Goal: Task Accomplishment & Management: Use online tool/utility

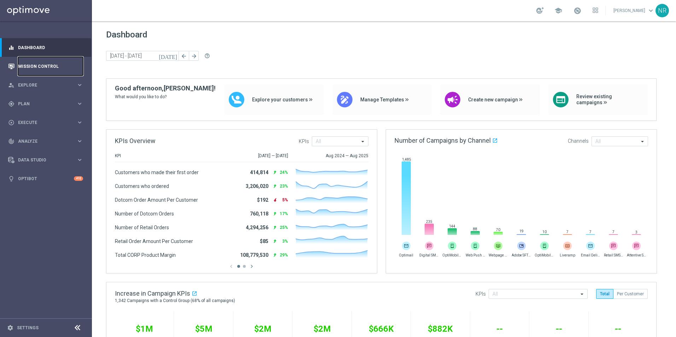
click at [62, 63] on link "Mission Control" at bounding box center [50, 66] width 65 height 19
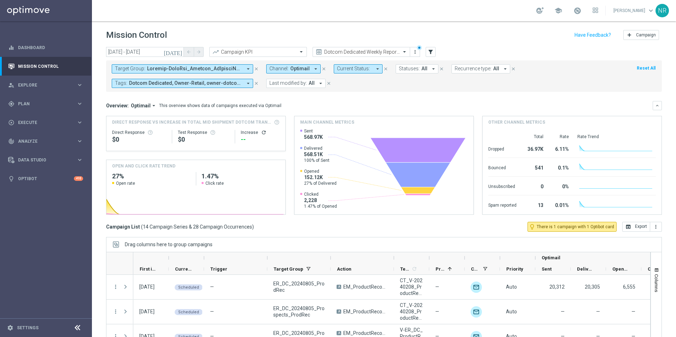
click at [253, 69] on button "close" at bounding box center [256, 69] width 6 height 8
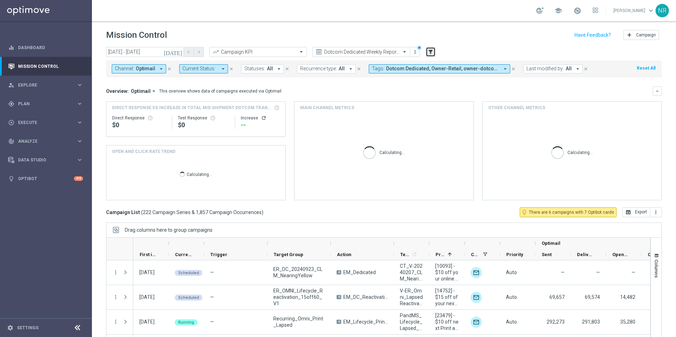
click at [429, 53] on icon "filter_alt" at bounding box center [431, 52] width 6 height 6
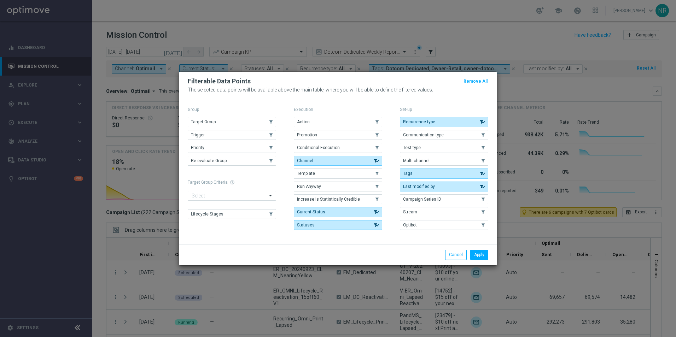
click at [340, 180] on div "Action .cls-1{fill:none;} .cls-1{fill:none;} Promotion .cls-1{fill:none;} .cls-…" at bounding box center [338, 173] width 88 height 113
click at [346, 169] on button "Template" at bounding box center [338, 174] width 88 height 10
click at [474, 252] on button "Apply" at bounding box center [479, 255] width 18 height 10
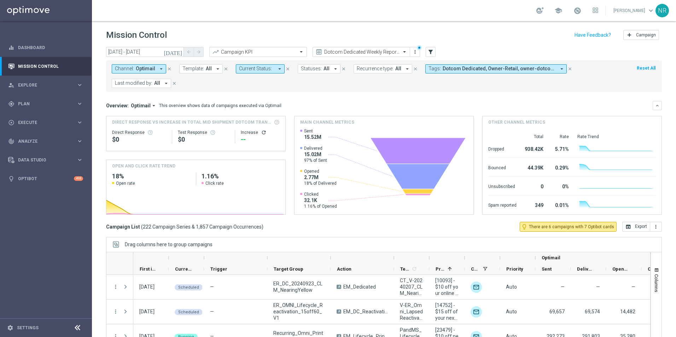
click at [185, 69] on span "Template:" at bounding box center [193, 69] width 22 height 6
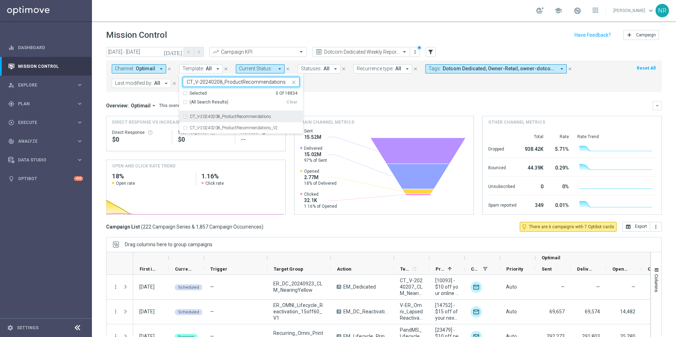
click at [238, 116] on label "CT_V-20240208_ProductRecommendations" at bounding box center [230, 117] width 81 height 4
type input "CT_V-20240208_ProductRecommendations"
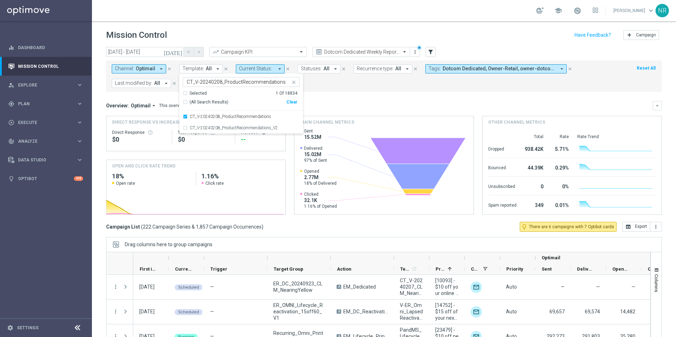
click at [375, 101] on div "Overview: Optimail arrow_drop_down This overview shows data of campaigns execut…" at bounding box center [384, 105] width 556 height 9
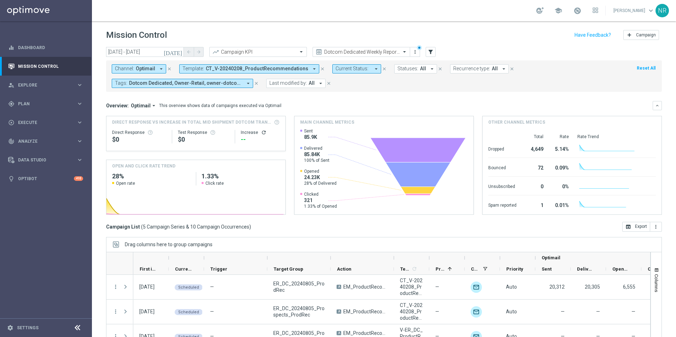
click at [176, 55] on icon "[DATE]" at bounding box center [173, 52] width 19 height 6
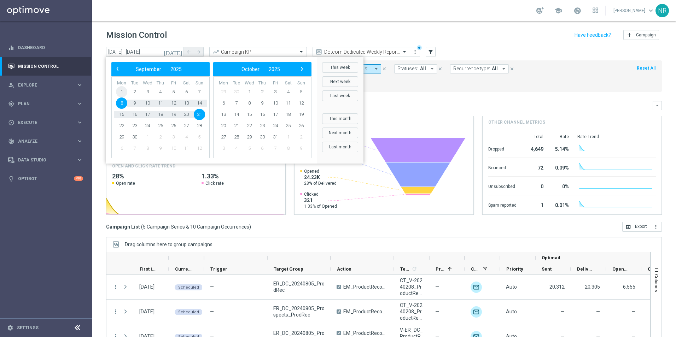
click at [123, 94] on span "1" at bounding box center [121, 91] width 11 height 11
click at [197, 112] on span "21" at bounding box center [199, 114] width 11 height 11
type input "[DATE] - [DATE]"
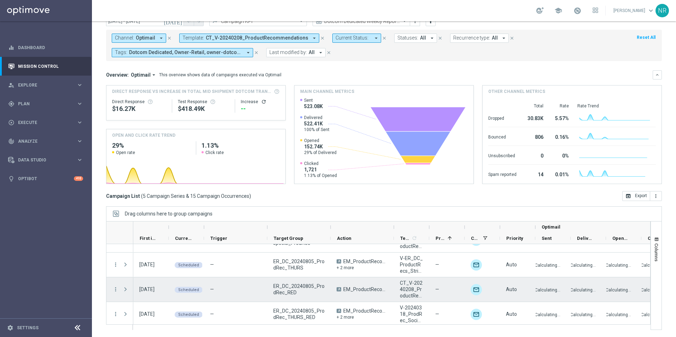
scroll to position [43, 0]
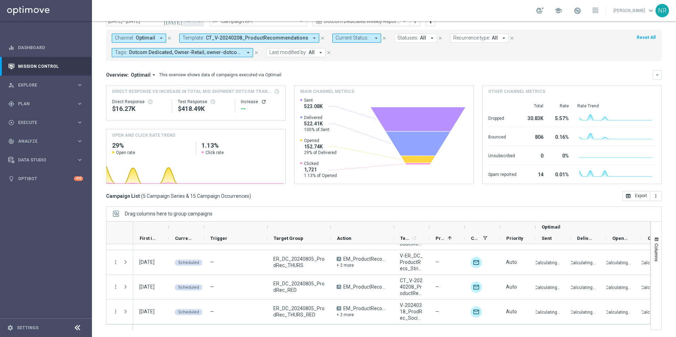
drag, startPoint x: 427, startPoint y: 226, endPoint x: 465, endPoint y: 225, distance: 37.5
click at [465, 225] on div "Optimail" at bounding box center [441, 227] width 616 height 11
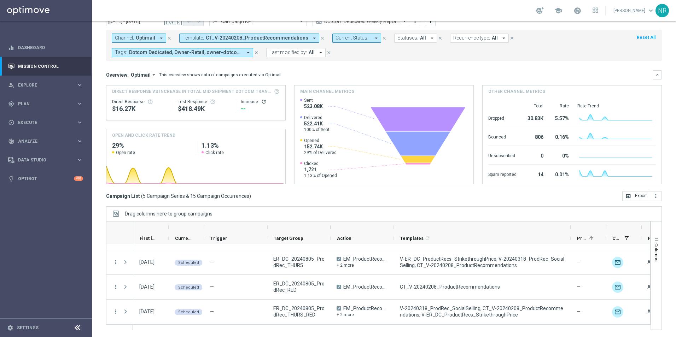
drag, startPoint x: 430, startPoint y: 229, endPoint x: 571, endPoint y: 228, distance: 141.5
click at [571, 228] on div at bounding box center [570, 227] width 3 height 11
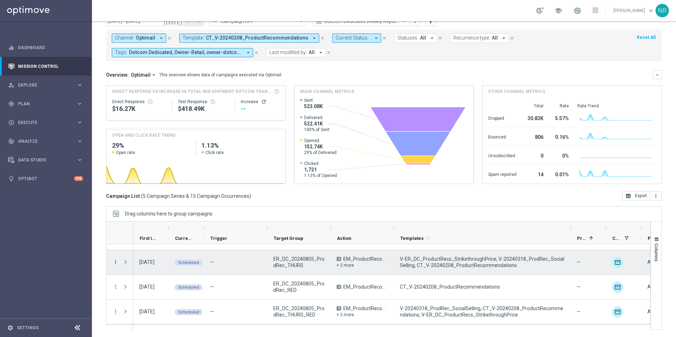
click at [115, 262] on icon "more_vert" at bounding box center [115, 262] width 6 height 6
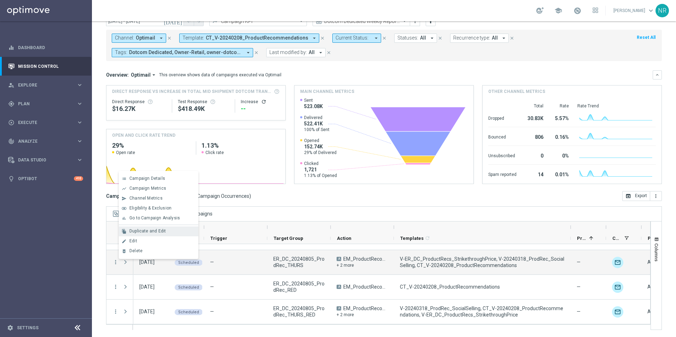
click at [152, 230] on span "Duplicate and Edit" at bounding box center [147, 231] width 36 height 5
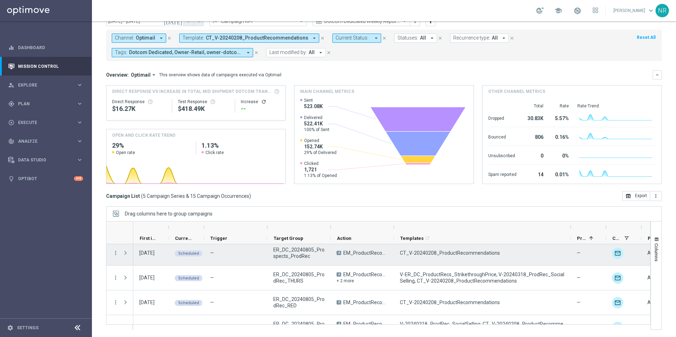
scroll to position [35, 0]
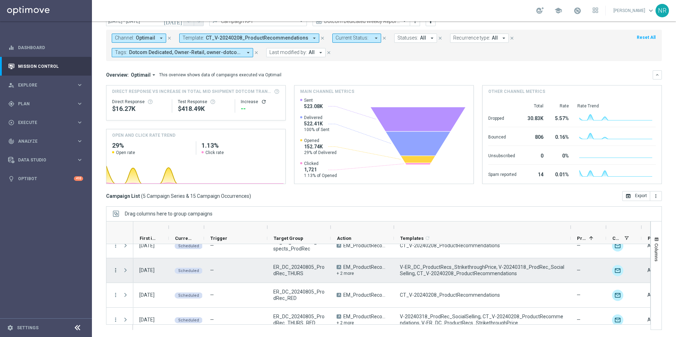
click at [114, 269] on icon "more_vert" at bounding box center [115, 270] width 6 height 6
click at [151, 198] on span "Campaign Metrics" at bounding box center [147, 196] width 37 height 5
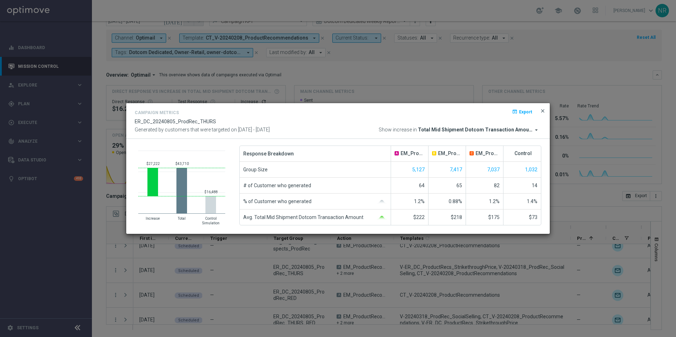
click at [542, 108] on span "close" at bounding box center [543, 111] width 6 height 6
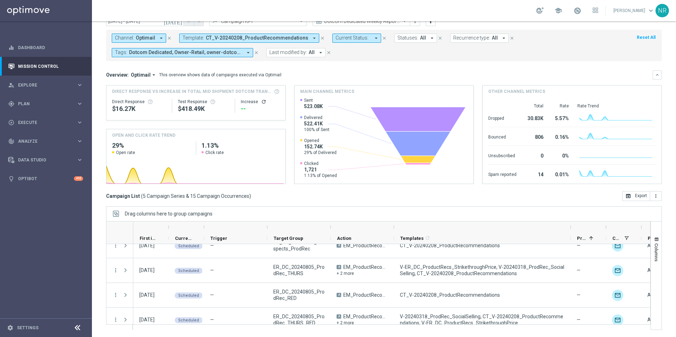
click at [296, 38] on span "CT_V-20240208_ProductRecommendations" at bounding box center [257, 38] width 103 height 6
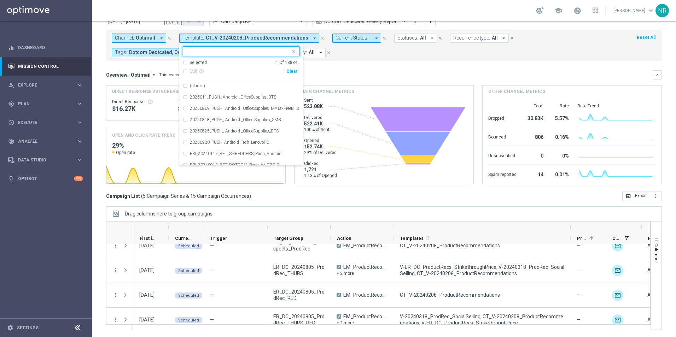
click at [0, 0] on div "Clear" at bounding box center [0, 0] width 0 height 0
click at [334, 64] on mini-dashboard "Overview: Optimail arrow_drop_down This overview shows data of campaigns execut…" at bounding box center [384, 126] width 556 height 130
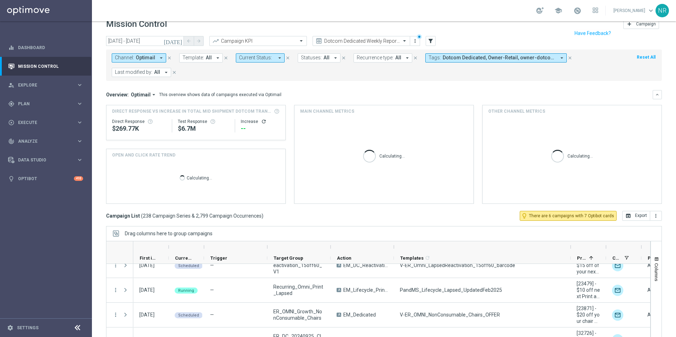
scroll to position [0, 0]
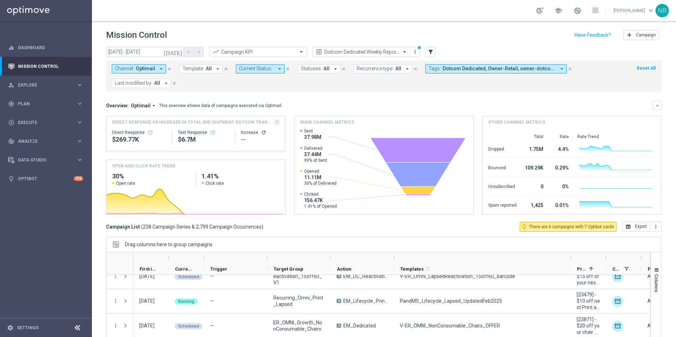
click at [436, 53] on div "[DATE] [DATE] - [DATE] arrow_back arrow_forward Campaign KPI trending_up Dotcom…" at bounding box center [384, 52] width 556 height 11
click at [435, 52] on button "filter_alt" at bounding box center [431, 52] width 10 height 10
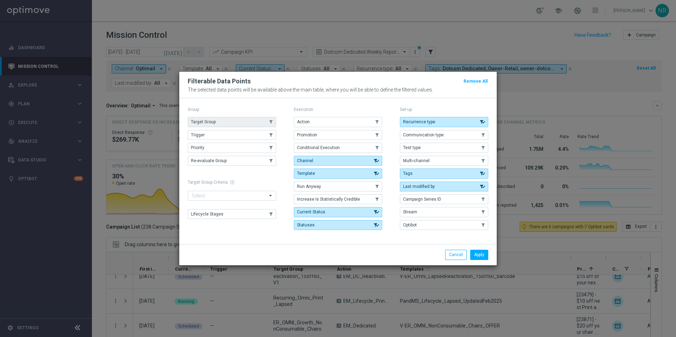
click at [242, 122] on button "Target Group" at bounding box center [232, 122] width 88 height 10
click at [476, 250] on div "Apply Cancel" at bounding box center [338, 254] width 318 height 21
click at [476, 251] on button "Apply" at bounding box center [479, 255] width 18 height 10
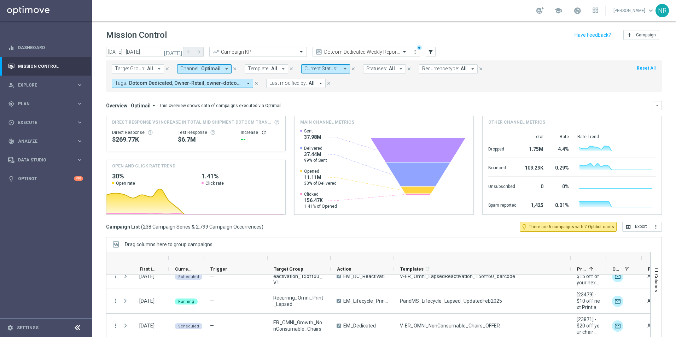
click at [128, 68] on span "Target Group:" at bounding box center [130, 69] width 30 height 6
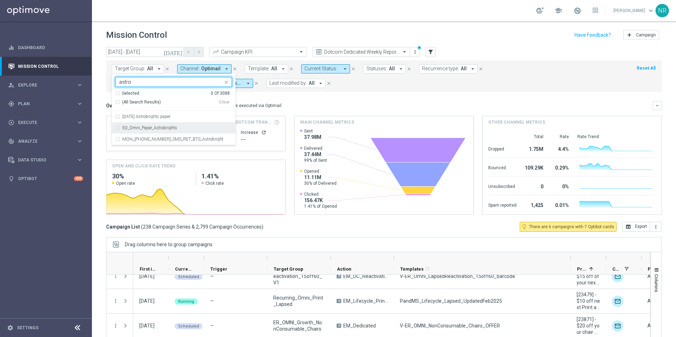
click at [180, 125] on div "ED_Omni_Paper_Astrobrights" at bounding box center [173, 127] width 117 height 11
type input "astro"
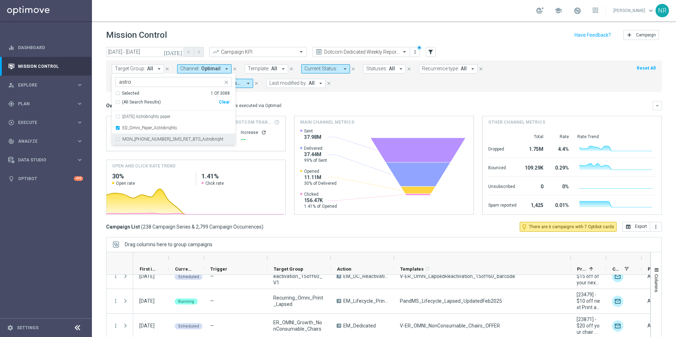
click at [312, 109] on div "Overview: Optimail arrow_drop_down This overview shows data of campaigns execut…" at bounding box center [379, 106] width 547 height 6
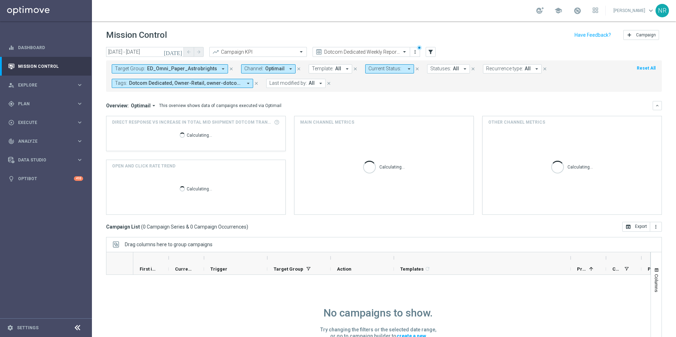
scroll to position [0, 0]
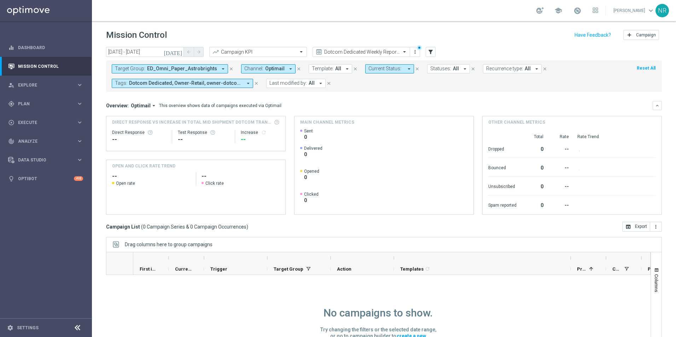
click at [180, 52] on icon "[DATE]" at bounding box center [173, 52] width 19 height 6
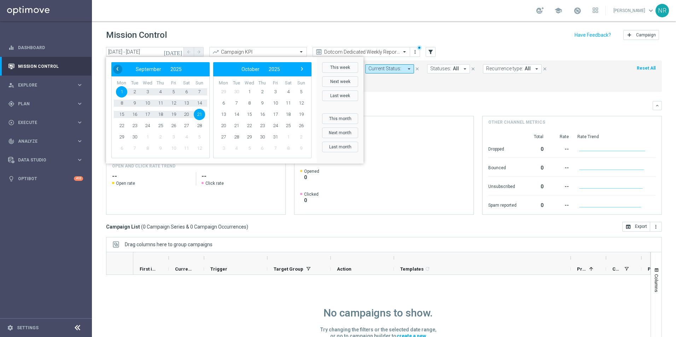
click at [118, 70] on span "‹" at bounding box center [117, 68] width 9 height 9
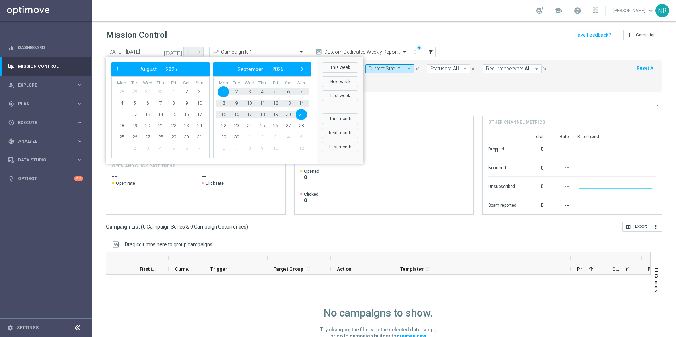
click at [168, 88] on td "1" at bounding box center [173, 91] width 13 height 11
click at [174, 91] on span "1" at bounding box center [173, 91] width 11 height 11
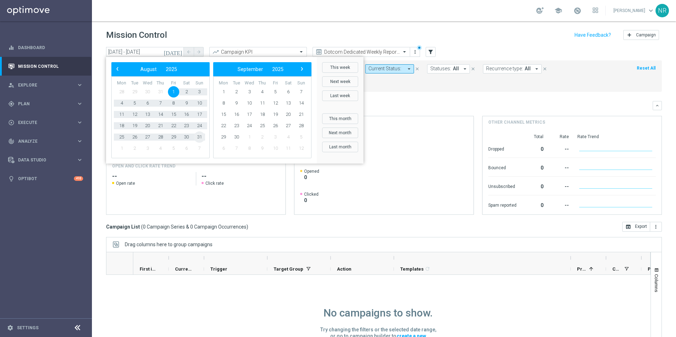
click at [196, 135] on span "31" at bounding box center [199, 137] width 11 height 11
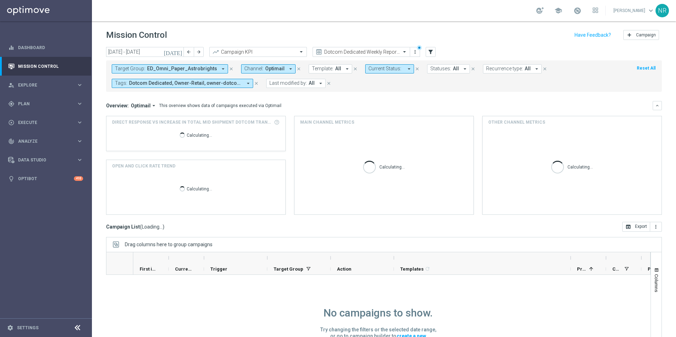
scroll to position [0, 0]
click at [180, 51] on icon "[DATE]" at bounding box center [173, 52] width 19 height 6
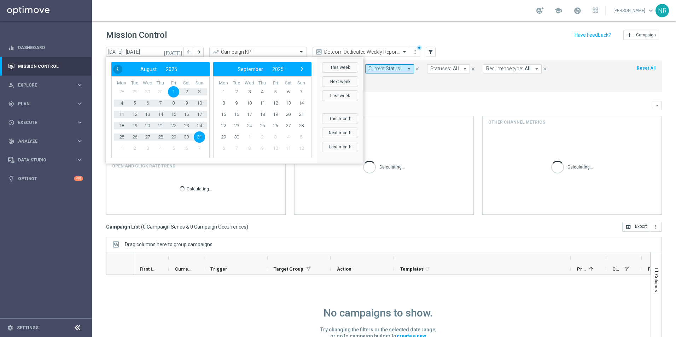
click at [118, 70] on span "‹" at bounding box center [117, 68] width 9 height 9
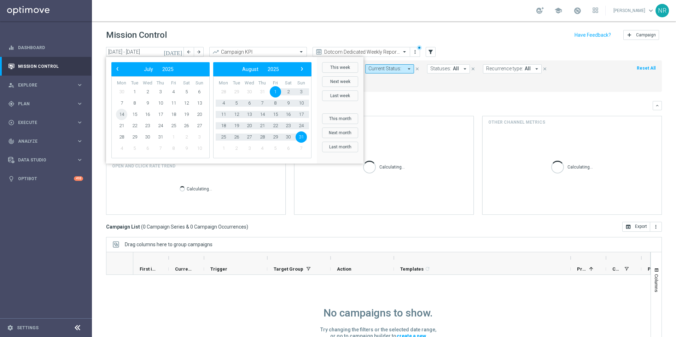
click at [121, 117] on span "14" at bounding box center [121, 114] width 11 height 11
click at [300, 135] on span "31" at bounding box center [301, 137] width 11 height 11
type input "[DATE] - [DATE]"
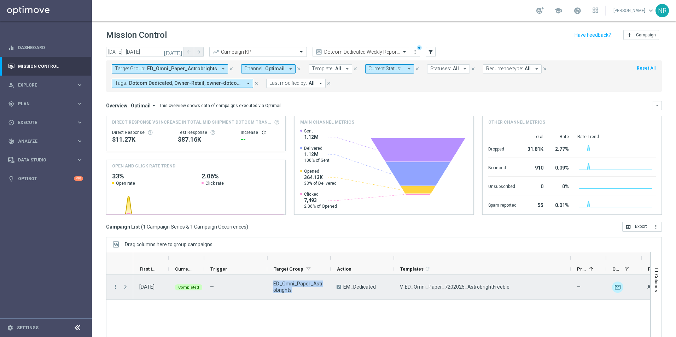
drag, startPoint x: 302, startPoint y: 292, endPoint x: 274, endPoint y: 284, distance: 29.6
click at [274, 284] on span "ED_Omni_Paper_Astrobrights" at bounding box center [298, 287] width 51 height 13
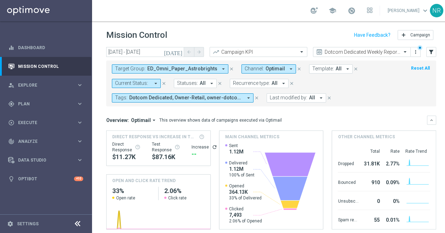
click at [229, 69] on icon "close" at bounding box center [231, 68] width 5 height 5
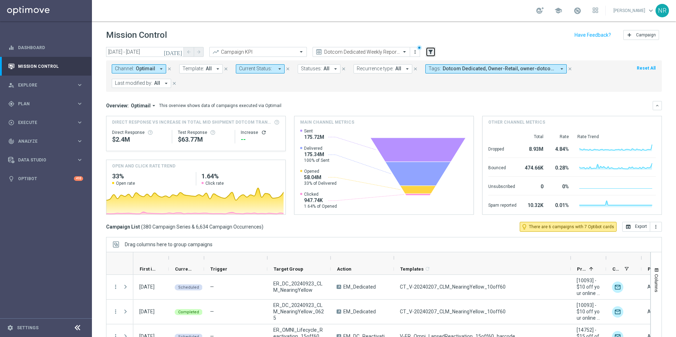
click at [429, 47] on button "filter_alt" at bounding box center [431, 52] width 10 height 10
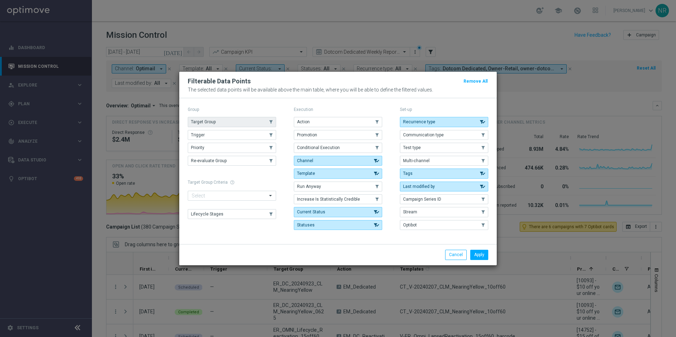
click at [217, 121] on button "Target Group" at bounding box center [232, 122] width 88 height 10
click at [477, 252] on button "Apply" at bounding box center [479, 255] width 18 height 10
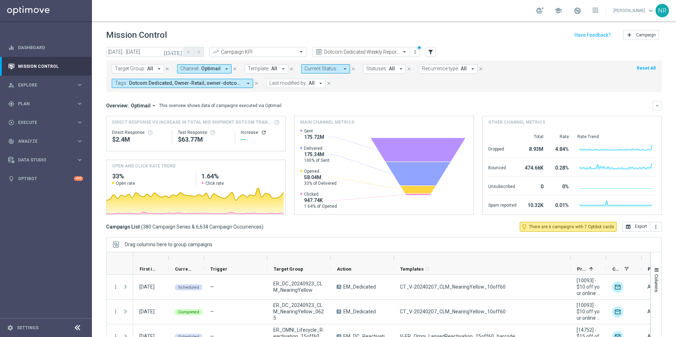
click at [141, 66] on span "Target Group:" at bounding box center [130, 69] width 30 height 6
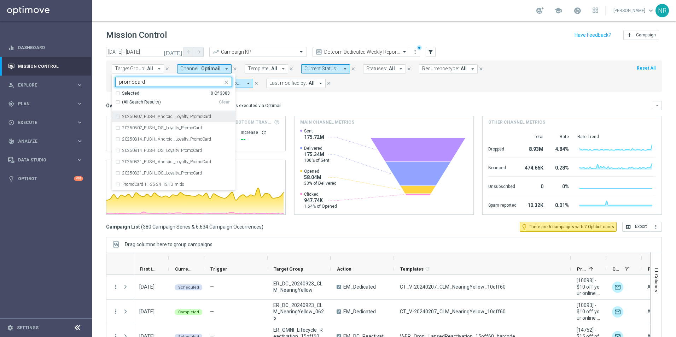
click at [127, 101] on span "(All Search Results)" at bounding box center [141, 102] width 39 height 6
type input "promocard"
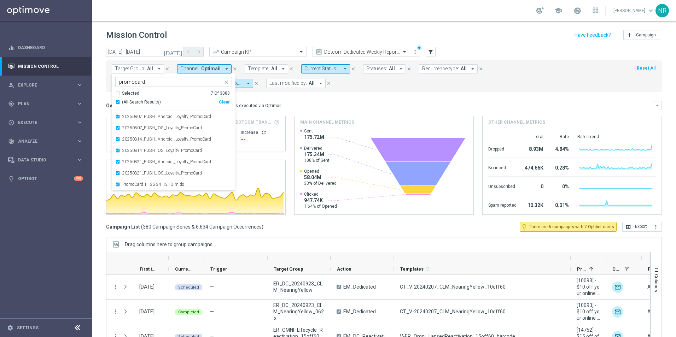
click at [280, 104] on div "Overview: Optimail arrow_drop_down This overview shows data of campaigns execut…" at bounding box center [379, 106] width 547 height 6
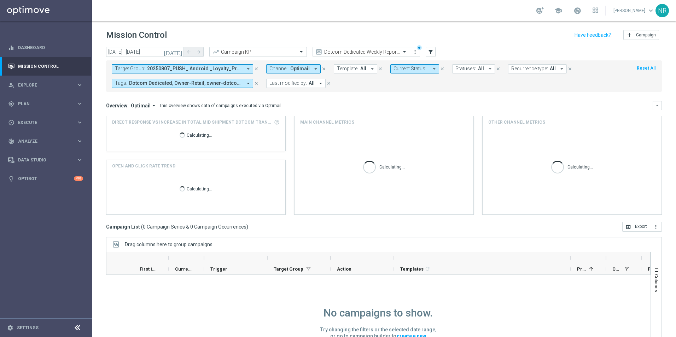
click at [179, 51] on icon "[DATE]" at bounding box center [173, 52] width 19 height 6
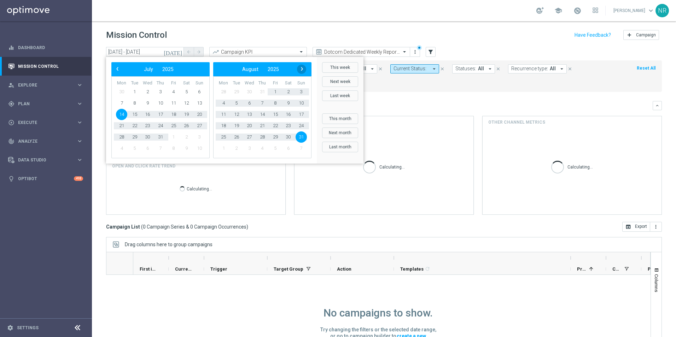
click at [301, 66] on span "›" at bounding box center [301, 68] width 9 height 9
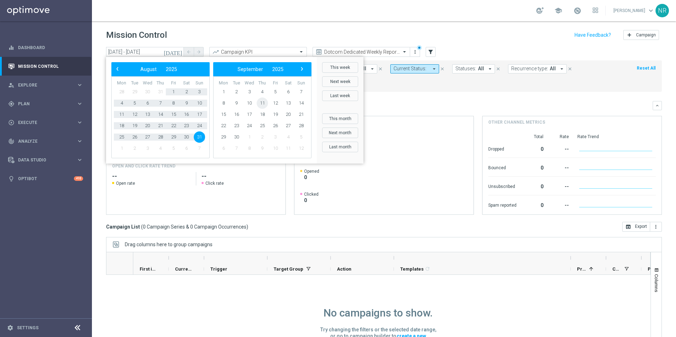
click at [265, 100] on span "11" at bounding box center [262, 103] width 11 height 11
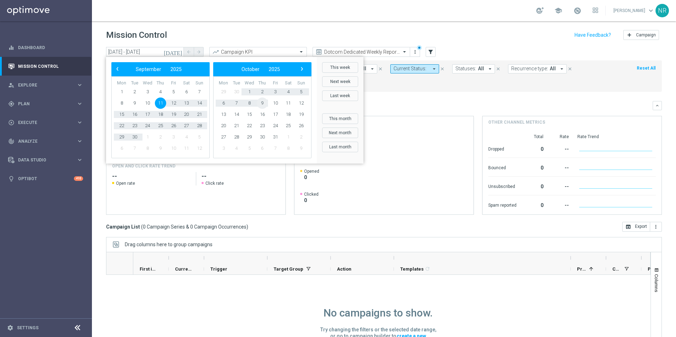
click at [263, 100] on span "9" at bounding box center [262, 103] width 11 height 11
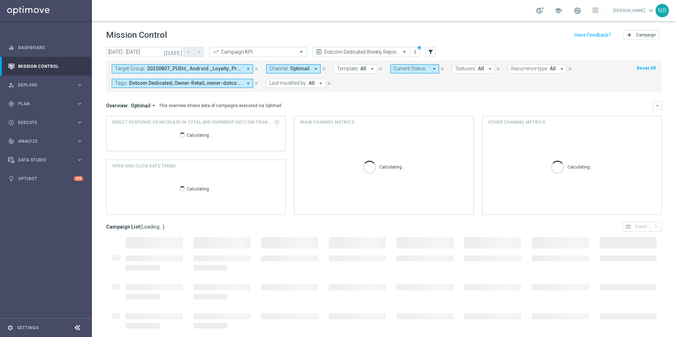
click at [216, 71] on span "20250807_PUSH_ Android _Loyalty_PromoCard, 20250807_PUSH_IOS _Loyalty_PromoCard…" at bounding box center [194, 69] width 95 height 6
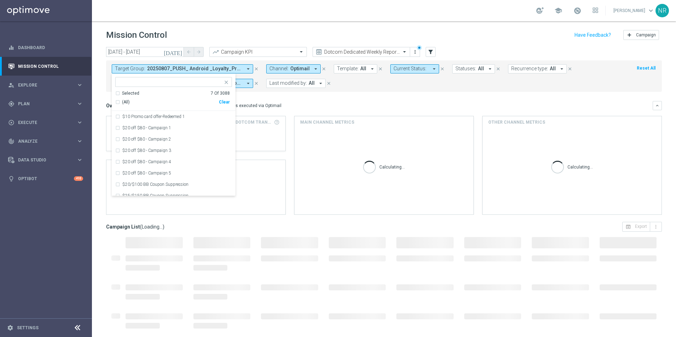
click at [305, 92] on mini-dashboard "Overview: Optimail arrow_drop_down This overview shows data of campaigns execut…" at bounding box center [384, 157] width 556 height 130
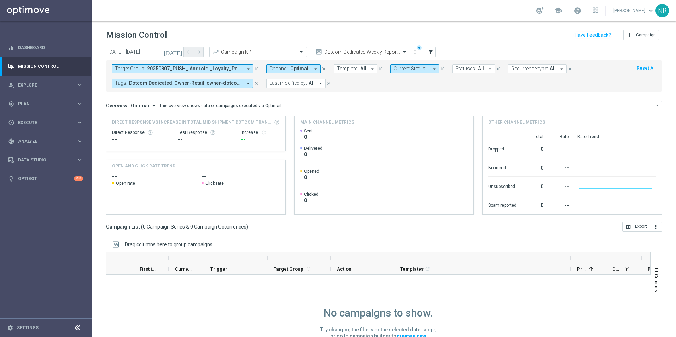
click at [256, 67] on icon "close" at bounding box center [256, 68] width 5 height 5
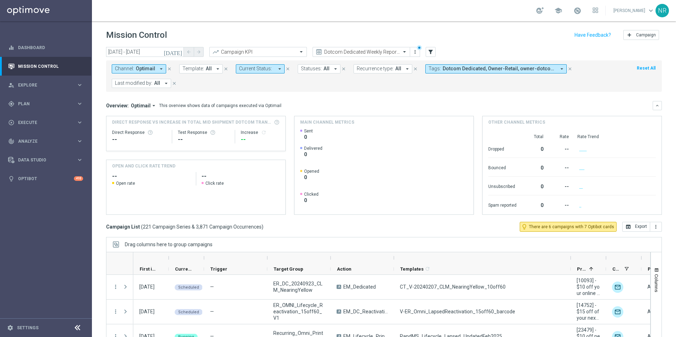
click at [180, 51] on icon "[DATE]" at bounding box center [173, 52] width 19 height 6
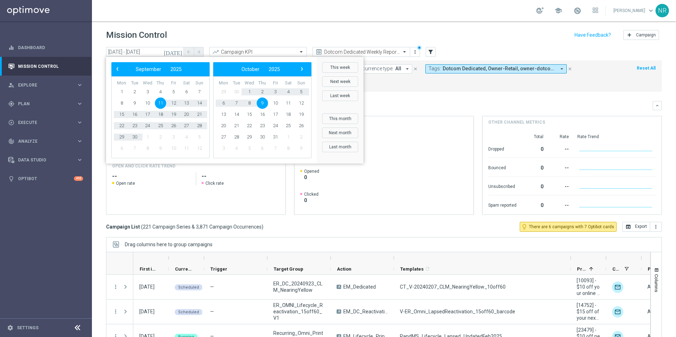
click at [494, 70] on span "Dotcom Dedicated, Owner-Retail, owner-dotcom-dedicated, owner-omni-dedicated, o…" at bounding box center [499, 69] width 113 height 6
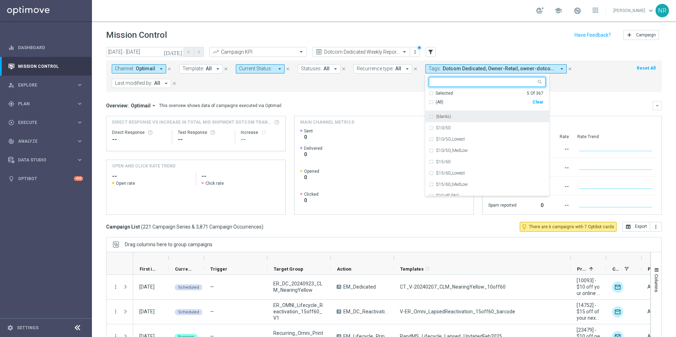
click at [442, 94] on div "Selected" at bounding box center [444, 94] width 17 height 6
click at [454, 119] on div "Dotcom Dedicated" at bounding box center [487, 116] width 117 height 11
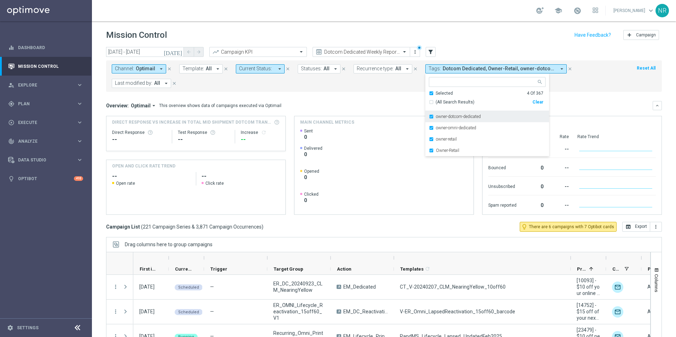
click at [462, 117] on label "owner-dotcom-dedicated" at bounding box center [458, 117] width 45 height 4
click at [463, 120] on div "owner-omni-dedicated" at bounding box center [487, 116] width 117 height 11
click at [379, 102] on div "Overview: Optimail arrow_drop_down This overview shows data of campaigns execut…" at bounding box center [384, 105] width 556 height 9
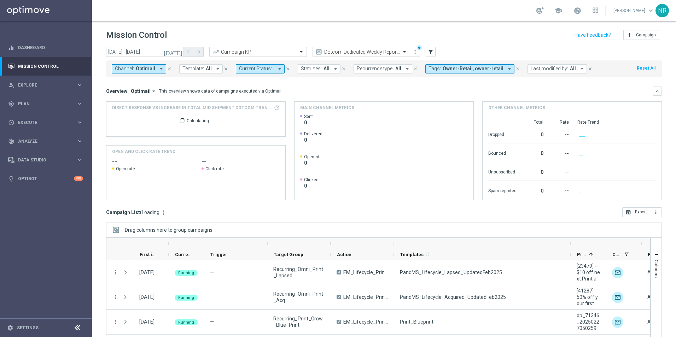
click at [182, 52] on icon "[DATE]" at bounding box center [173, 52] width 19 height 6
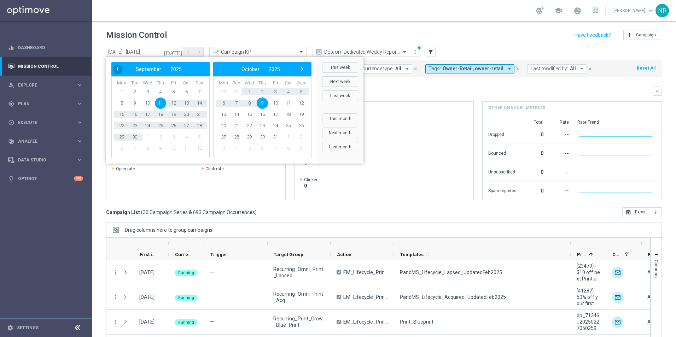
click at [119, 70] on span "‹" at bounding box center [117, 68] width 9 height 9
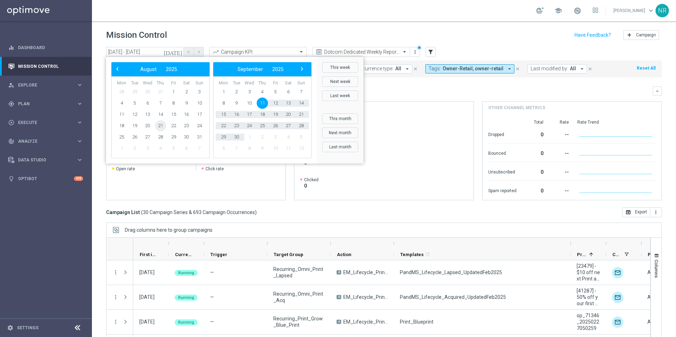
click at [159, 124] on span "21" at bounding box center [160, 125] width 11 height 11
type input "[DATE] - [DATE]"
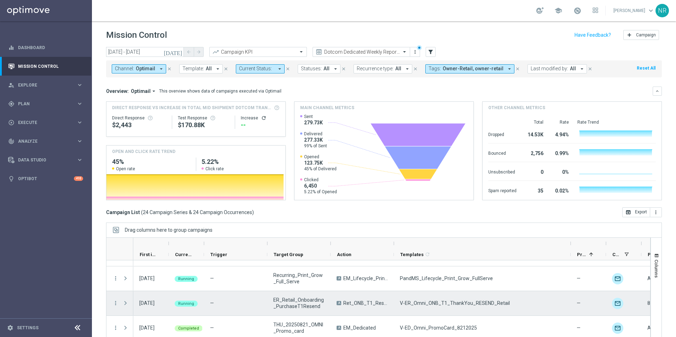
scroll to position [16, 0]
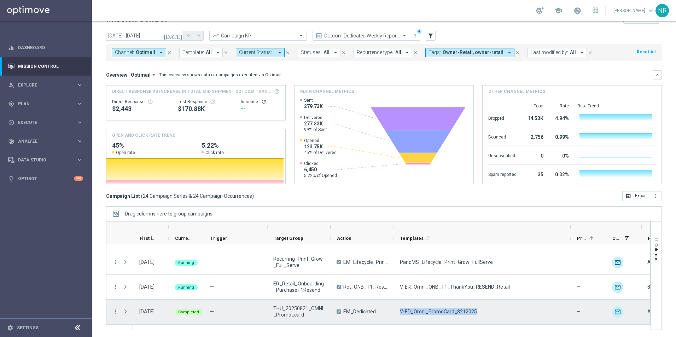
drag, startPoint x: 478, startPoint y: 311, endPoint x: 399, endPoint y: 308, distance: 79.6
click at [399, 308] on div "V-ED_Omni_PromoCard_8212025" at bounding box center [482, 312] width 177 height 24
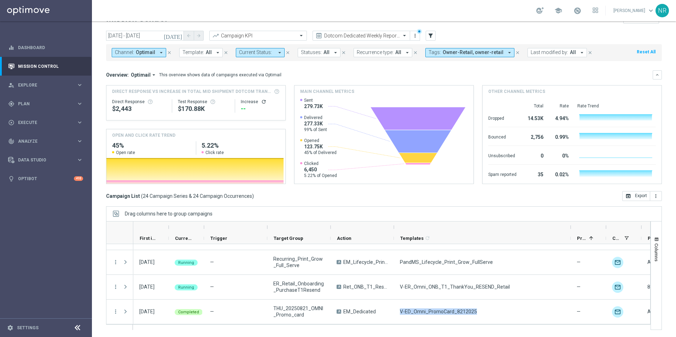
drag, startPoint x: 399, startPoint y: 308, endPoint x: 407, endPoint y: 308, distance: 7.8
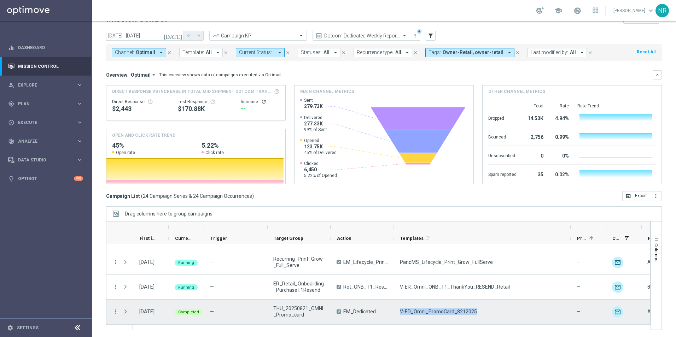
copy span "V-ED_Omni_PromoCard_8212025"
click at [497, 318] on div "V-ED_Omni_PromoCard_8212025" at bounding box center [482, 312] width 177 height 24
drag, startPoint x: 452, startPoint y: 311, endPoint x: 401, endPoint y: 311, distance: 50.6
click at [401, 311] on span "V-ED_Omni_PromoCard_8212025" at bounding box center [438, 312] width 77 height 6
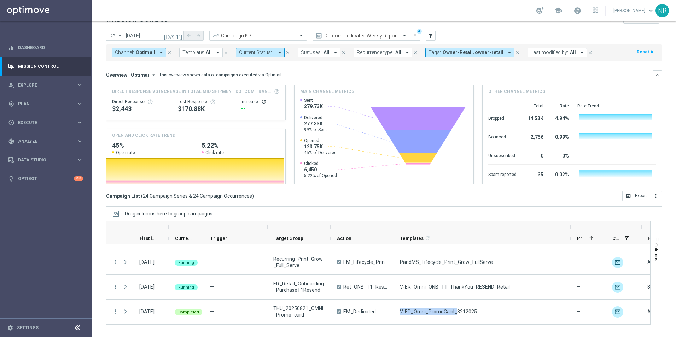
drag, startPoint x: 402, startPoint y: 311, endPoint x: 406, endPoint y: 311, distance: 4.6
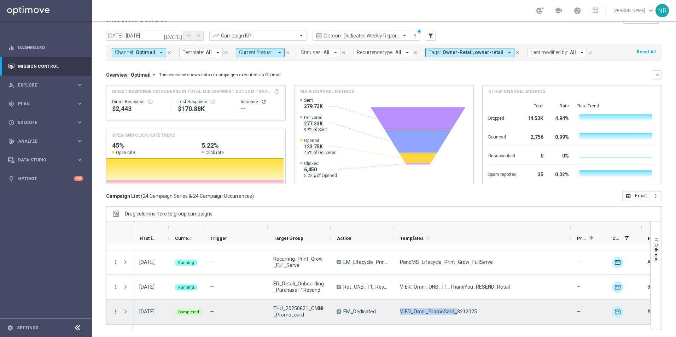
copy span "V-ED_Omni_PromoCard_"
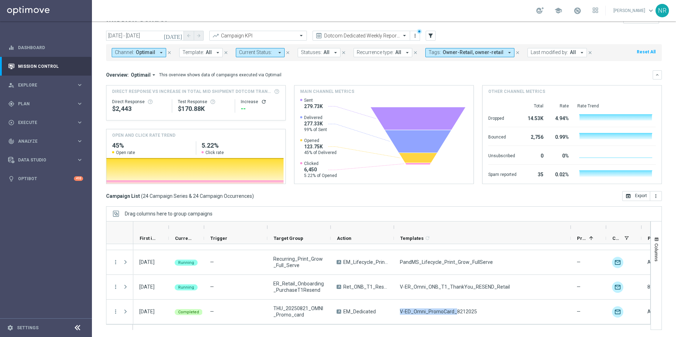
click at [196, 50] on span "Template:" at bounding box center [193, 53] width 22 height 6
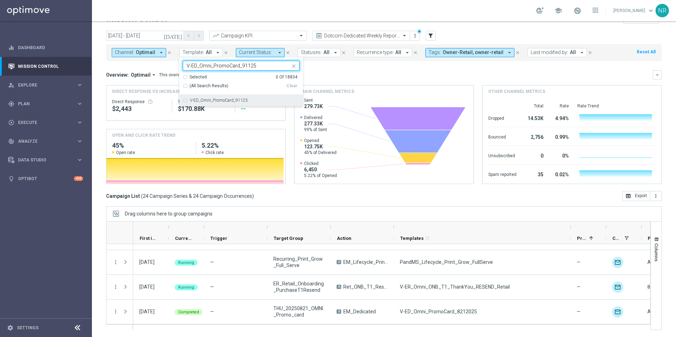
click at [212, 101] on label "V-ED_Omni_PromoCard_91125" at bounding box center [219, 100] width 58 height 4
type input "V-ED_Omni_PromoCard_91125"
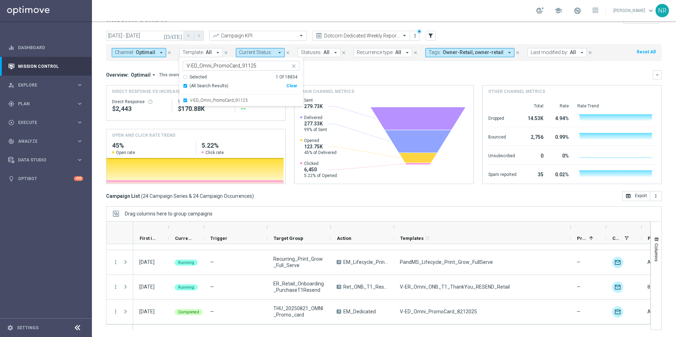
click at [343, 72] on div "Overview: Optimail arrow_drop_down This overview shows data of campaigns execut…" at bounding box center [379, 75] width 547 height 6
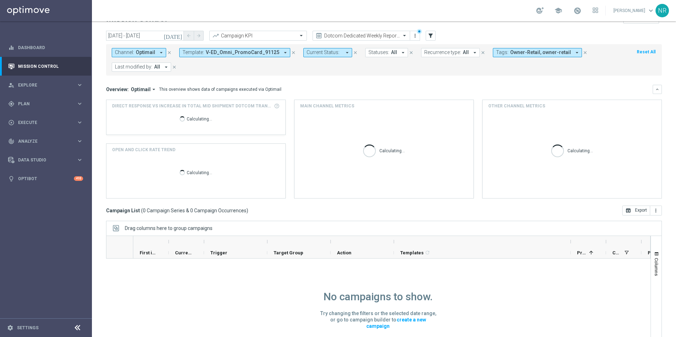
scroll to position [0, 0]
click at [179, 35] on icon "[DATE]" at bounding box center [173, 36] width 19 height 6
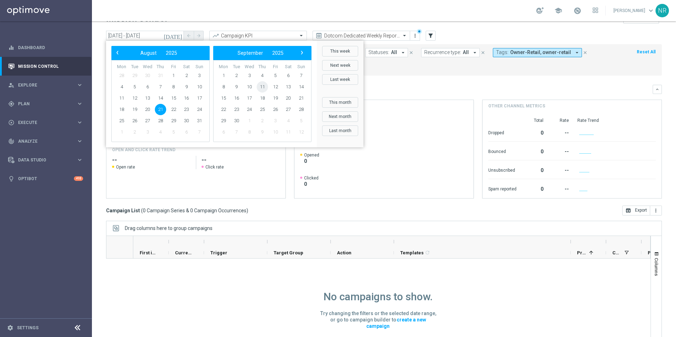
click at [261, 83] on span "11" at bounding box center [262, 86] width 11 height 11
click at [160, 86] on span "11" at bounding box center [160, 86] width 11 height 11
type input "[DATE] - [DATE]"
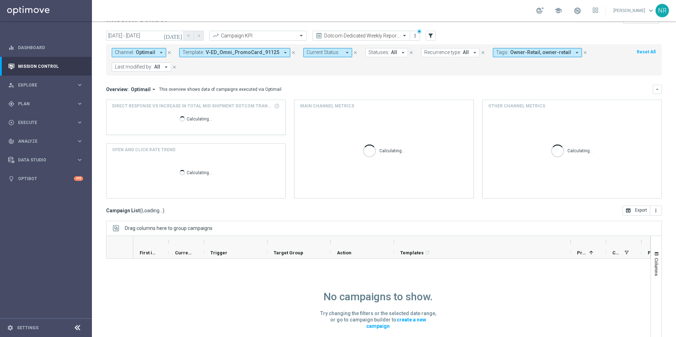
scroll to position [0, 0]
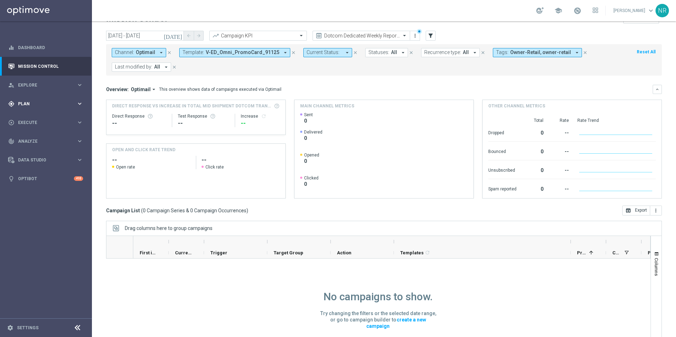
click at [24, 101] on div "gps_fixed Plan" at bounding box center [42, 104] width 68 height 6
click at [262, 47] on div "Channel: Optimail arrow_drop_down close Template: V-ED_Omni_PromoCard_91125 arr…" at bounding box center [384, 59] width 556 height 31
click at [259, 51] on span "V-ED_Omni_PromoCard_91125" at bounding box center [243, 53] width 74 height 6
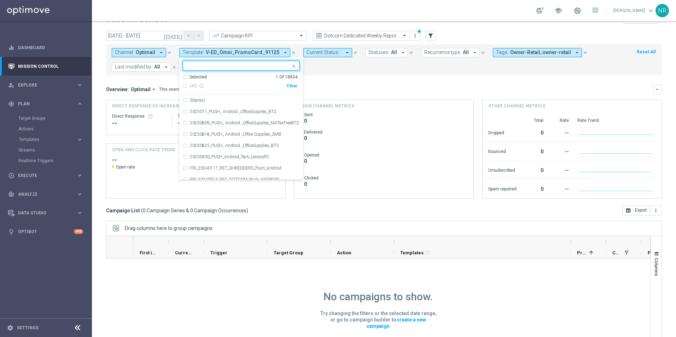
click at [199, 75] on div "Selected" at bounding box center [198, 77] width 17 height 6
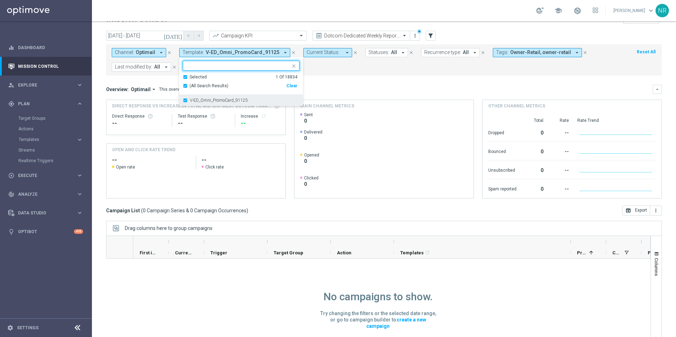
drag, startPoint x: 253, startPoint y: 101, endPoint x: 241, endPoint y: 101, distance: 12.0
click at [241, 101] on div "V-ED_Omni_PromoCard_91125" at bounding box center [245, 100] width 110 height 4
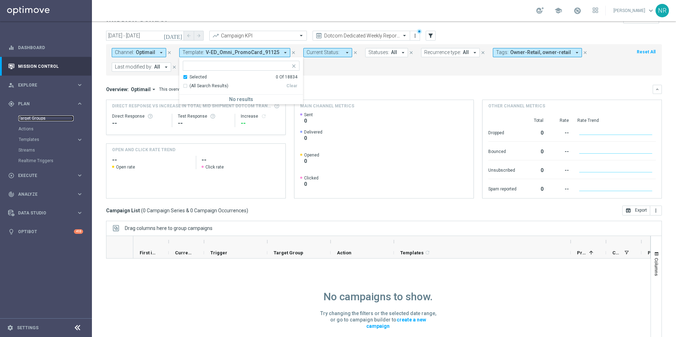
click at [38, 119] on link "Target Groups" at bounding box center [45, 119] width 55 height 6
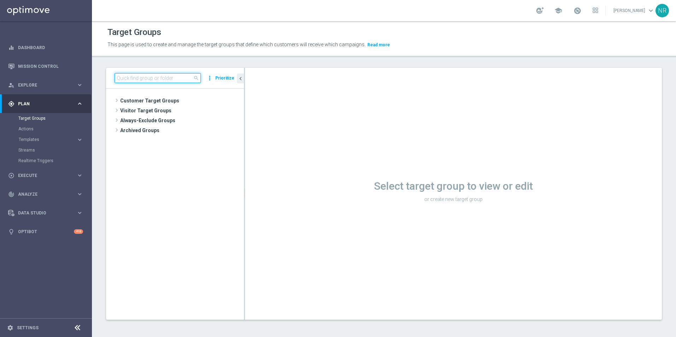
click at [140, 80] on input at bounding box center [158, 78] width 86 height 10
paste input "THU_20250821_OMNI_Promo_card"
type input "THU_20250821_OMNI_Promo_card"
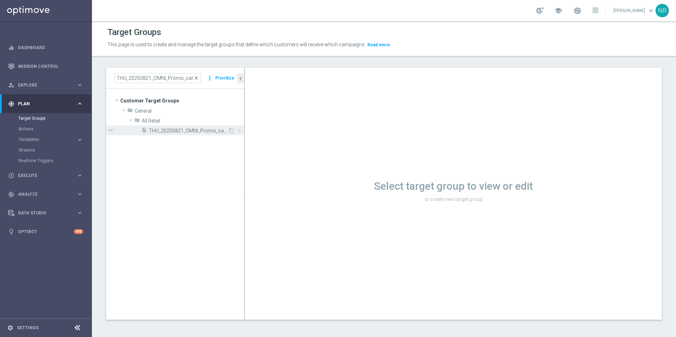
click at [156, 132] on span "THU_20250821_OMNI_Promo_card" at bounding box center [188, 131] width 79 height 6
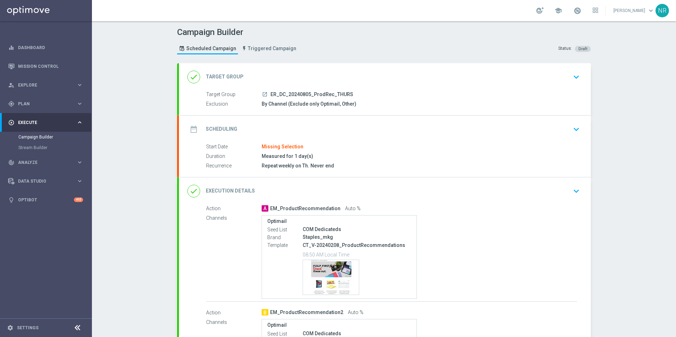
click at [642, 102] on div "Campaign Builder Scheduled Campaign Triggered Campaign Status: Draft done Targe…" at bounding box center [384, 179] width 584 height 316
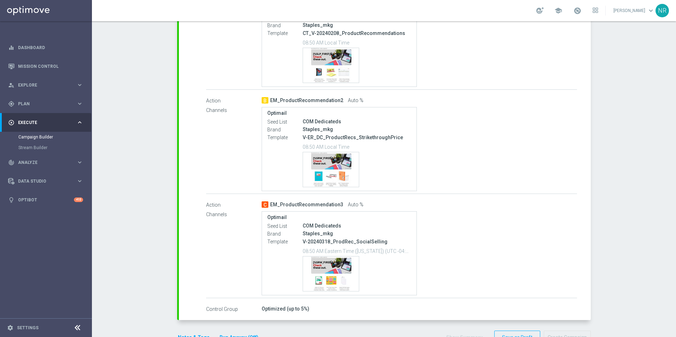
scroll to position [141, 0]
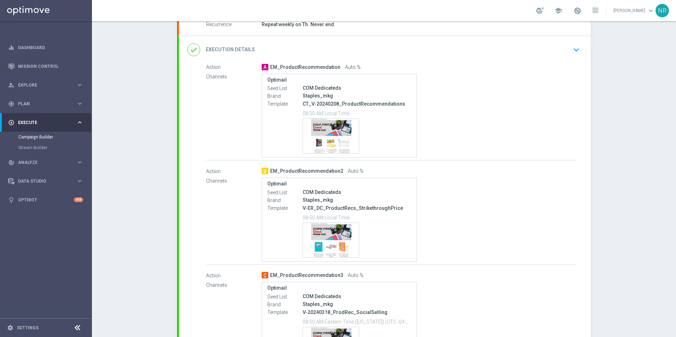
click at [443, 87] on div "Optimail Seed List COM Dedicateds Brand Staples_mkg Template CT_V-20240208_Prod…" at bounding box center [419, 116] width 315 height 84
click at [571, 50] on icon "keyboard_arrow_down" at bounding box center [576, 50] width 11 height 11
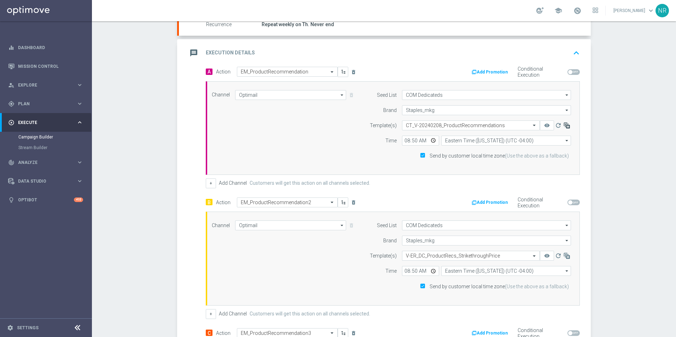
click at [563, 126] on icon "button" at bounding box center [566, 125] width 7 height 7
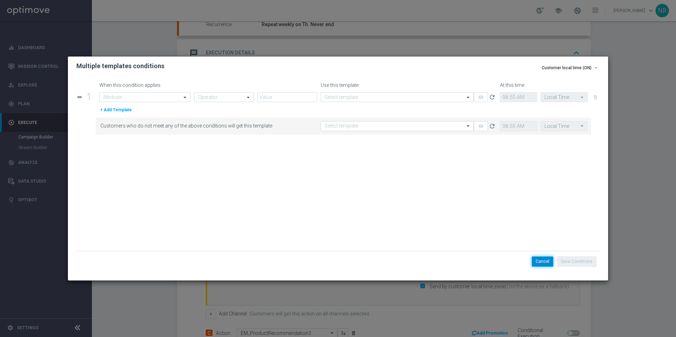
click at [549, 262] on button "Cancel" at bounding box center [543, 262] width 22 height 10
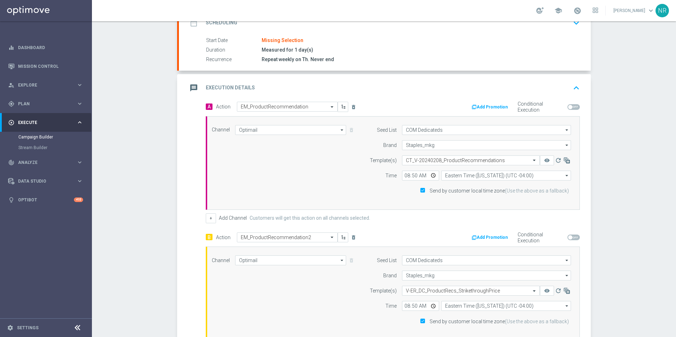
scroll to position [106, 0]
click at [617, 168] on div "Campaign Builder Scheduled Campaign Triggered Campaign Status: Draft done Targe…" at bounding box center [384, 179] width 584 height 316
click at [564, 160] on icon "button" at bounding box center [566, 160] width 7 height 7
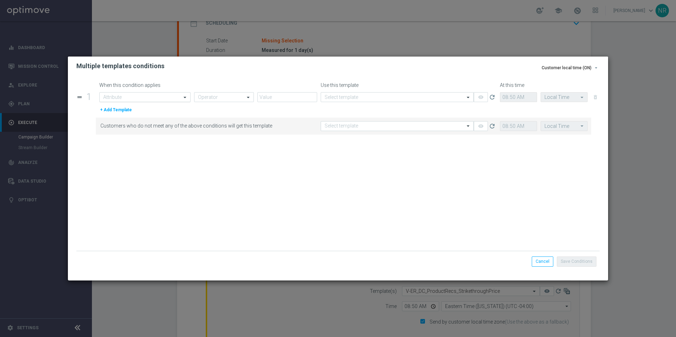
click at [176, 97] on div at bounding box center [145, 97] width 90 height 6
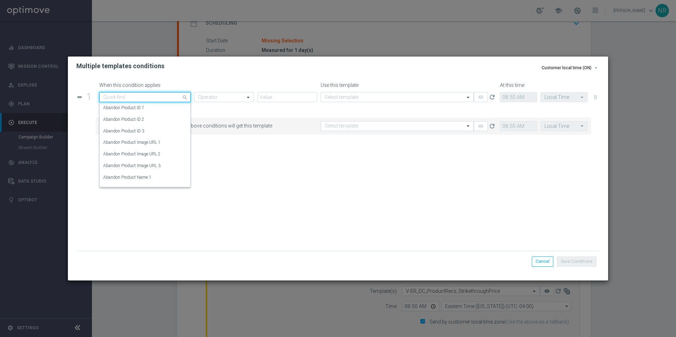
click at [227, 81] on div "When this condition applies Use this template At this time drag_handle 1 Quick …" at bounding box center [338, 178] width 540 height 205
click at [139, 100] on input "text" at bounding box center [137, 97] width 69 height 6
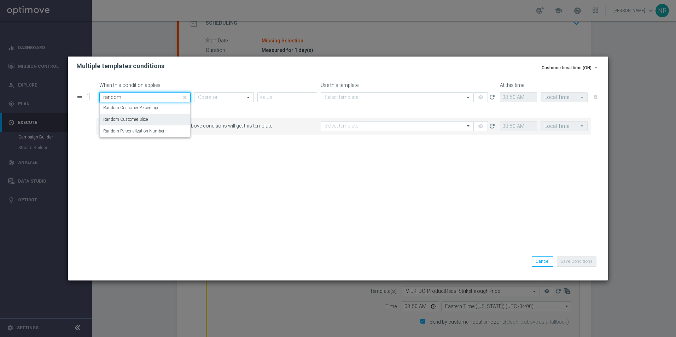
click at [126, 121] on label "Random Customer Slice" at bounding box center [125, 120] width 45 height 6
type input "random"
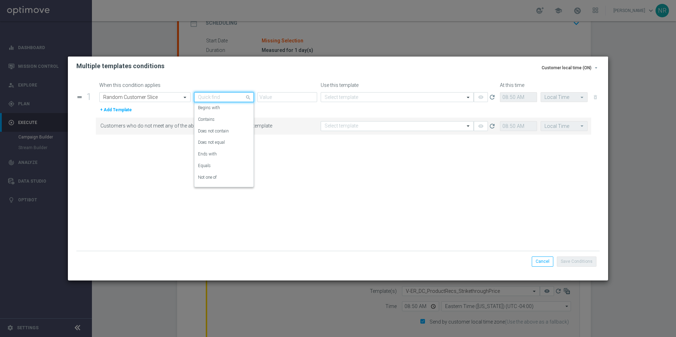
click at [213, 100] on input "text" at bounding box center [217, 97] width 38 height 6
click at [214, 182] on div "One of" at bounding box center [224, 181] width 52 height 12
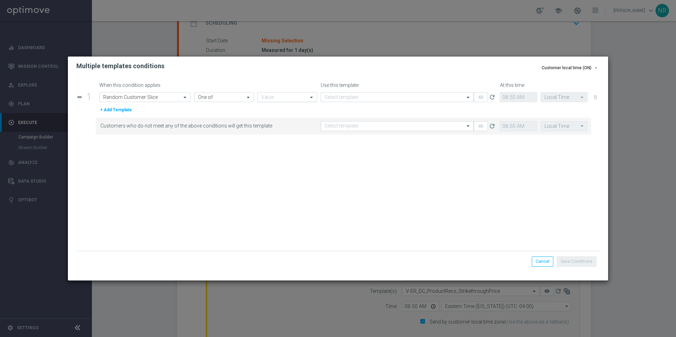
click at [284, 98] on input "text" at bounding box center [284, 98] width 47 height 6
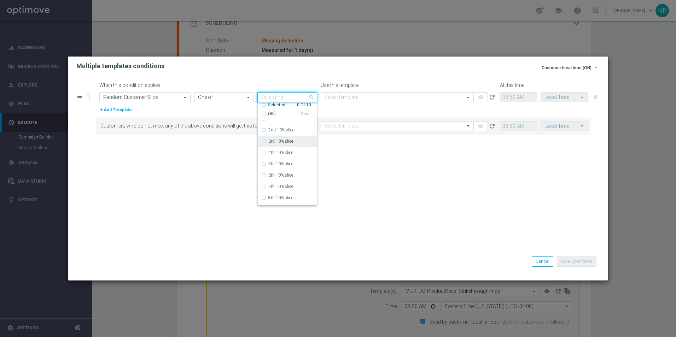
scroll to position [28, 0]
click at [394, 62] on div "Multiple templates conditions" at bounding box center [338, 66] width 534 height 8
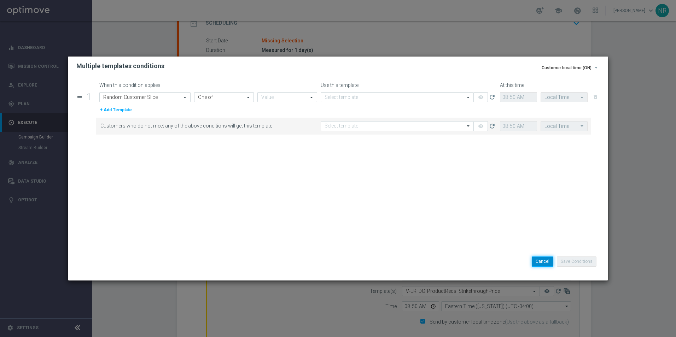
click at [535, 261] on button "Cancel" at bounding box center [543, 262] width 22 height 10
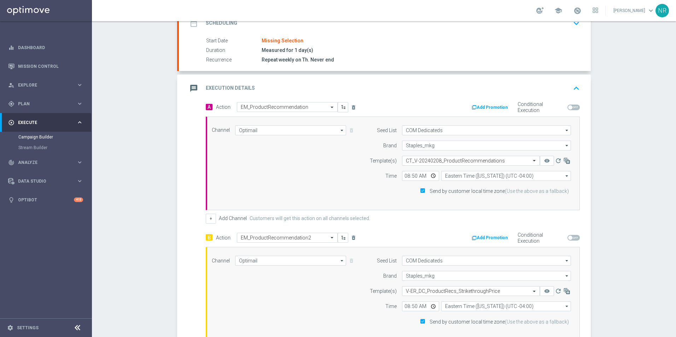
click at [659, 156] on div "Campaign Builder Scheduled Campaign Triggered Campaign Status: Draft done Targe…" at bounding box center [384, 179] width 584 height 316
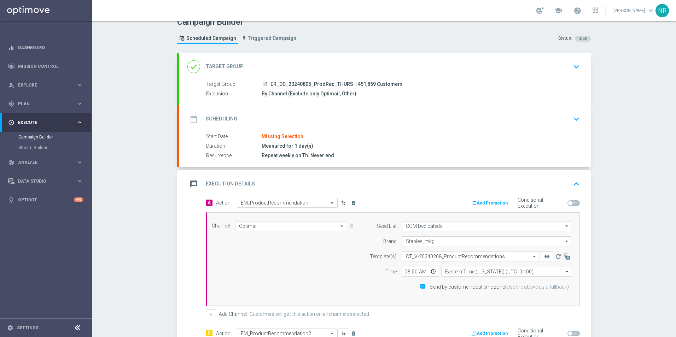
scroll to position [0, 0]
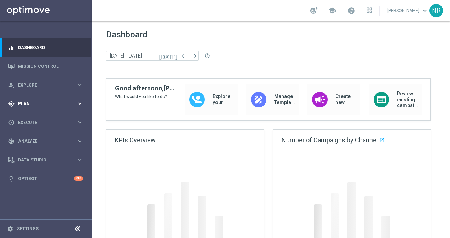
click at [35, 108] on div "gps_fixed Plan keyboard_arrow_right" at bounding box center [45, 103] width 91 height 19
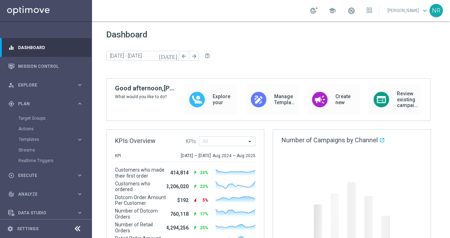
click at [38, 114] on div "Target Groups" at bounding box center [54, 118] width 73 height 11
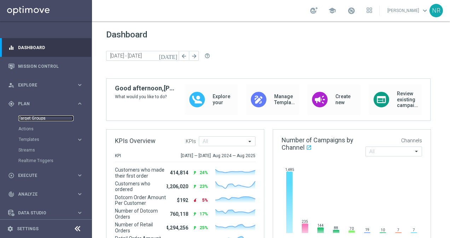
click at [37, 116] on link "Target Groups" at bounding box center [45, 119] width 55 height 6
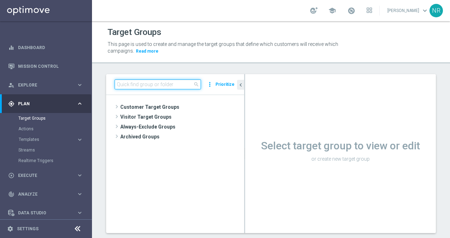
click at [144, 86] on input at bounding box center [158, 85] width 86 height 10
paste input "V-ED_Omni_PromoCard_"
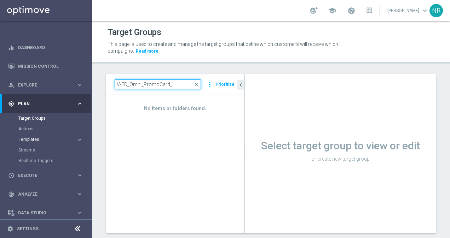
type input "V-ED_Omni_PromoCard_"
click at [33, 138] on span "Templates" at bounding box center [44, 140] width 51 height 4
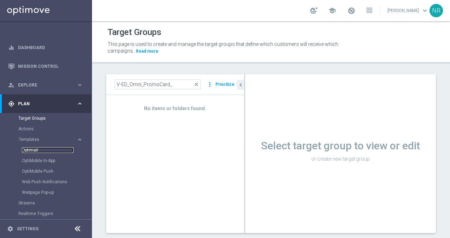
click at [32, 149] on link "Optimail" at bounding box center [48, 150] width 52 height 6
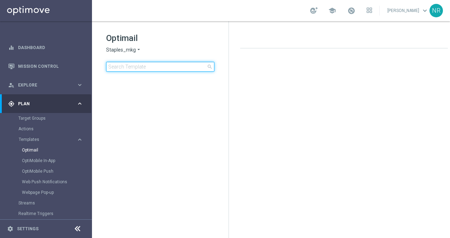
click at [139, 65] on input at bounding box center [160, 67] width 108 height 10
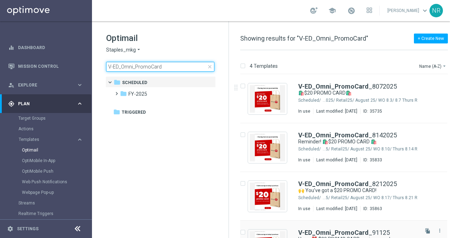
type input "V-ED_Omni_PromoCard"
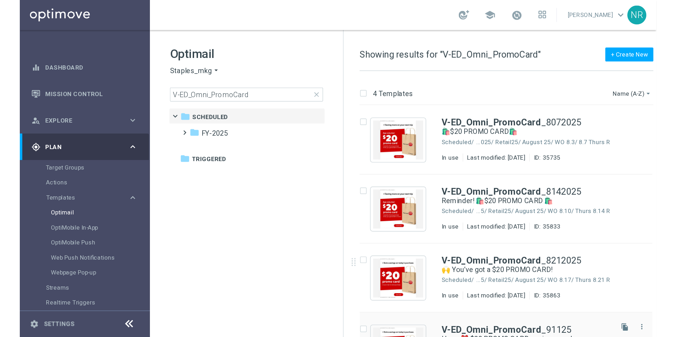
scroll to position [31, 0]
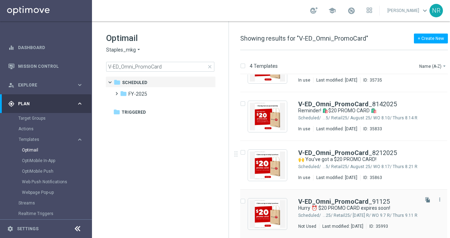
drag, startPoint x: 335, startPoint y: 196, endPoint x: 344, endPoint y: 201, distance: 10.6
click at [425, 181] on div "insert_drive_file V-ED_Omni_PromoCard _8072025 🛍️$20 PROMO CARD🛍️ Scheduled/ FY…" at bounding box center [346, 140] width 227 height 195
click at [381, 204] on link "V-ED_Omni_PromoCard _91125" at bounding box center [344, 202] width 92 height 6
click at [343, 203] on b "V-ED_Omni_PromoCard" at bounding box center [333, 201] width 70 height 7
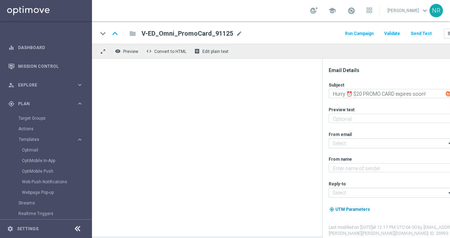
type input "V-ED_Omni_PromoCard_91125"
type textarea "Ready in the app — redeem in store by 9/13/25."
type input "staples@connected.staples.com"
type textarea "Staples"
type input "info@staples.com"
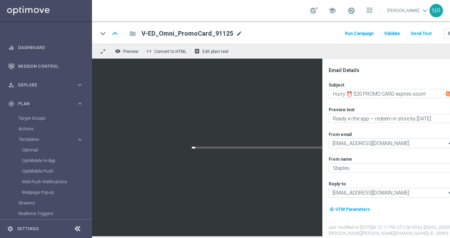
click at [238, 34] on span "mode_edit" at bounding box center [239, 33] width 6 height 6
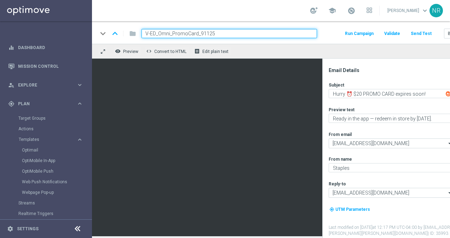
drag, startPoint x: 237, startPoint y: 33, endPoint x: 141, endPoint y: 33, distance: 95.5
click at [141, 33] on input "V-ED_Omni_PromoCard_91125" at bounding box center [228, 33] width 175 height 9
click at [230, 3] on div "school Nick Russo keyboard_arrow_down NR" at bounding box center [271, 10] width 358 height 21
